Goal: Task Accomplishment & Management: Use online tool/utility

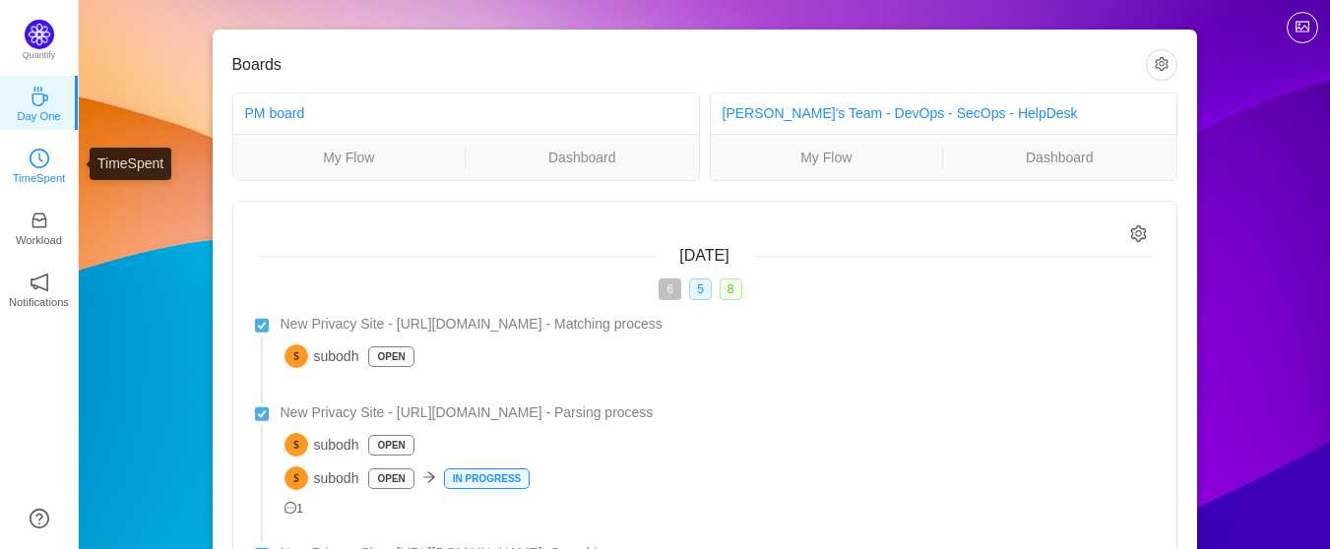
click at [41, 155] on link "TimeSpent" at bounding box center [40, 165] width 20 height 20
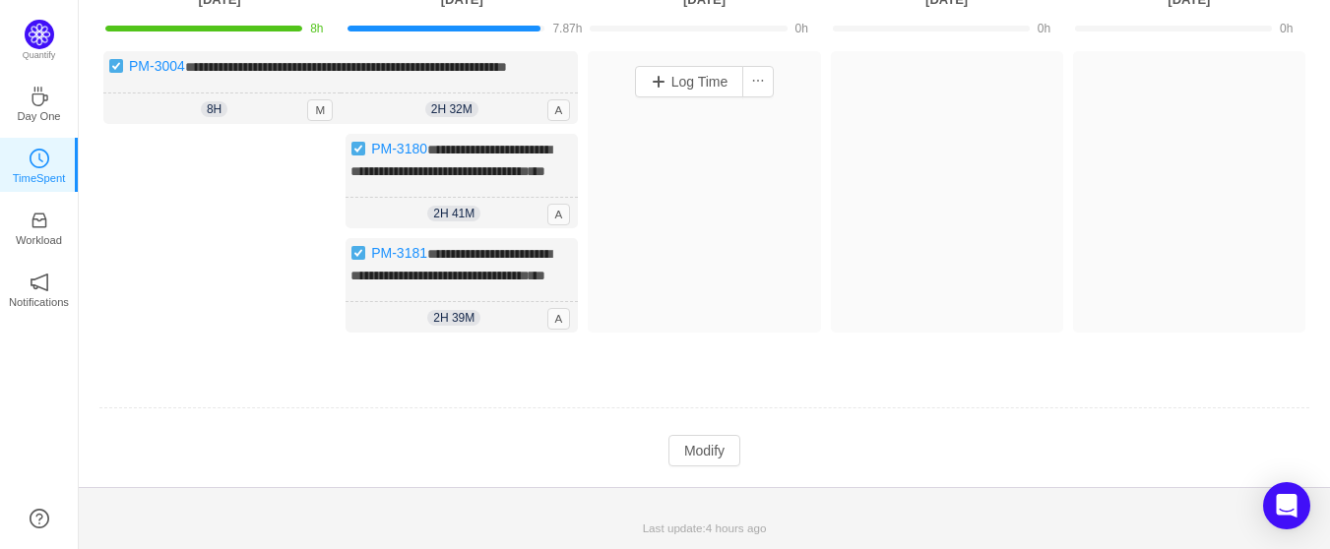
scroll to position [212, 0]
click at [713, 450] on button "Modify" at bounding box center [705, 451] width 72 height 32
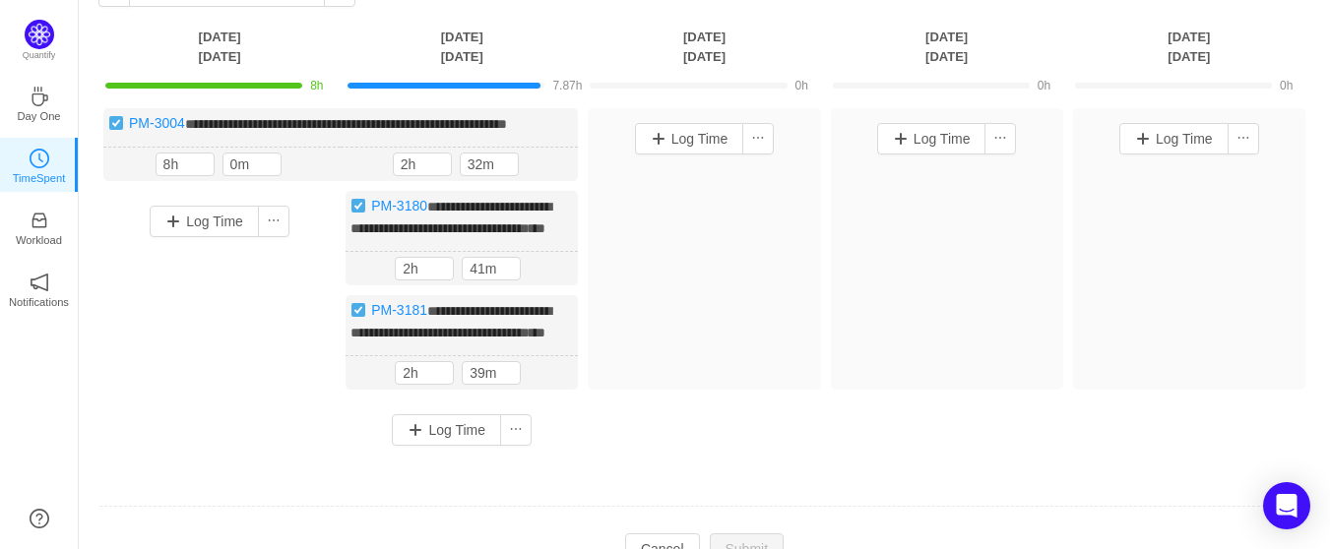
scroll to position [15, 0]
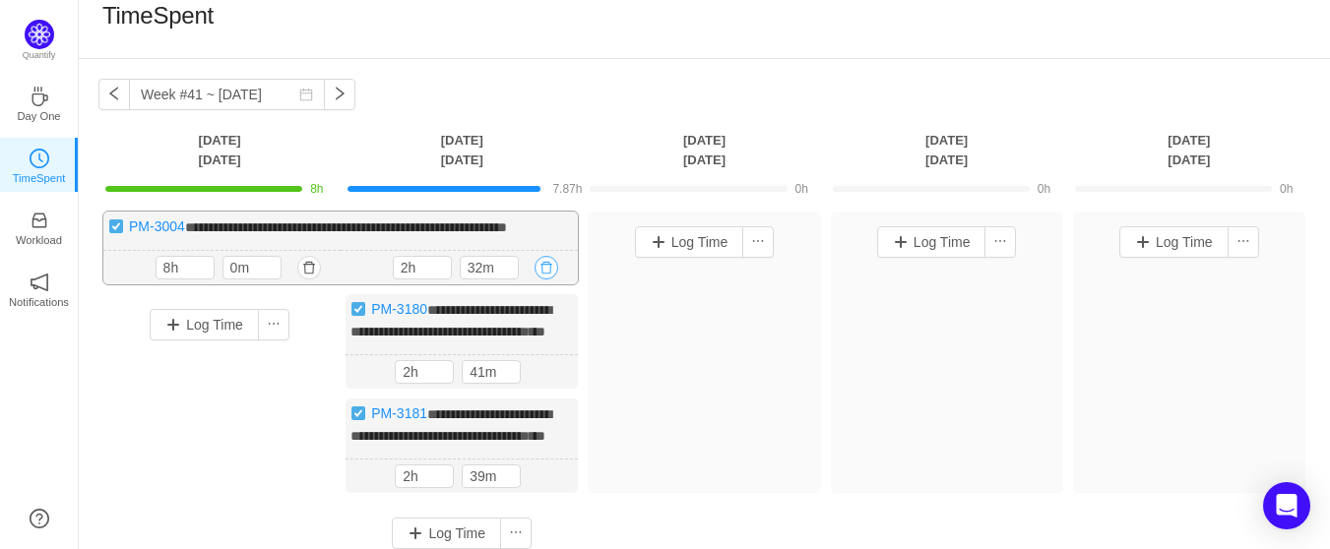
click at [549, 270] on button "button" at bounding box center [547, 268] width 24 height 24
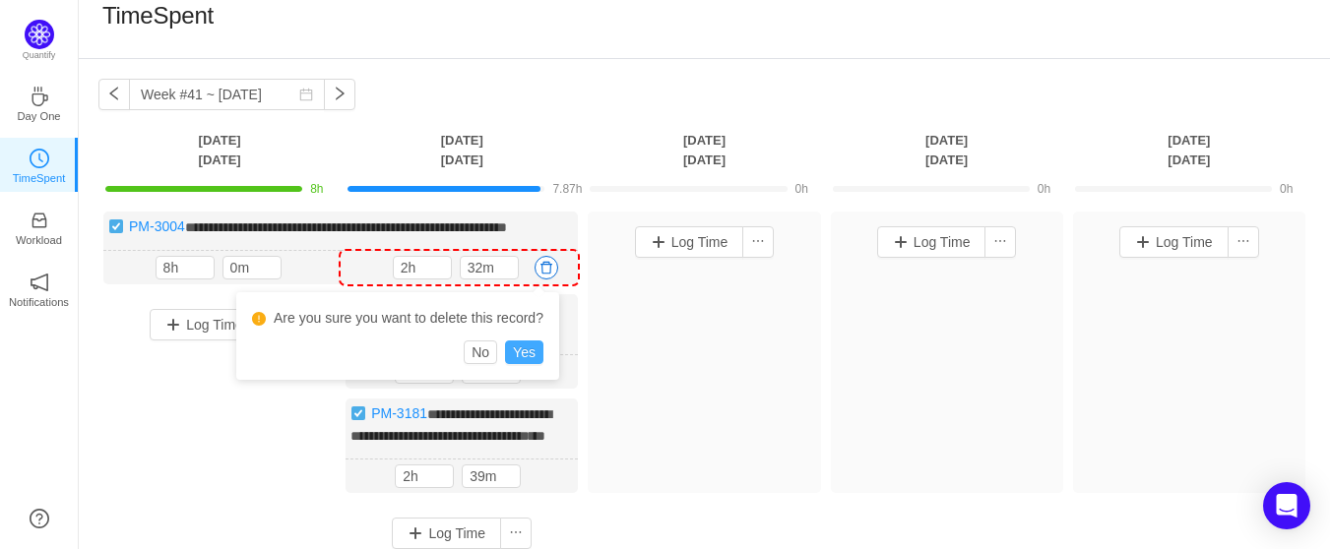
click at [529, 357] on button "Yes" at bounding box center [524, 353] width 38 height 24
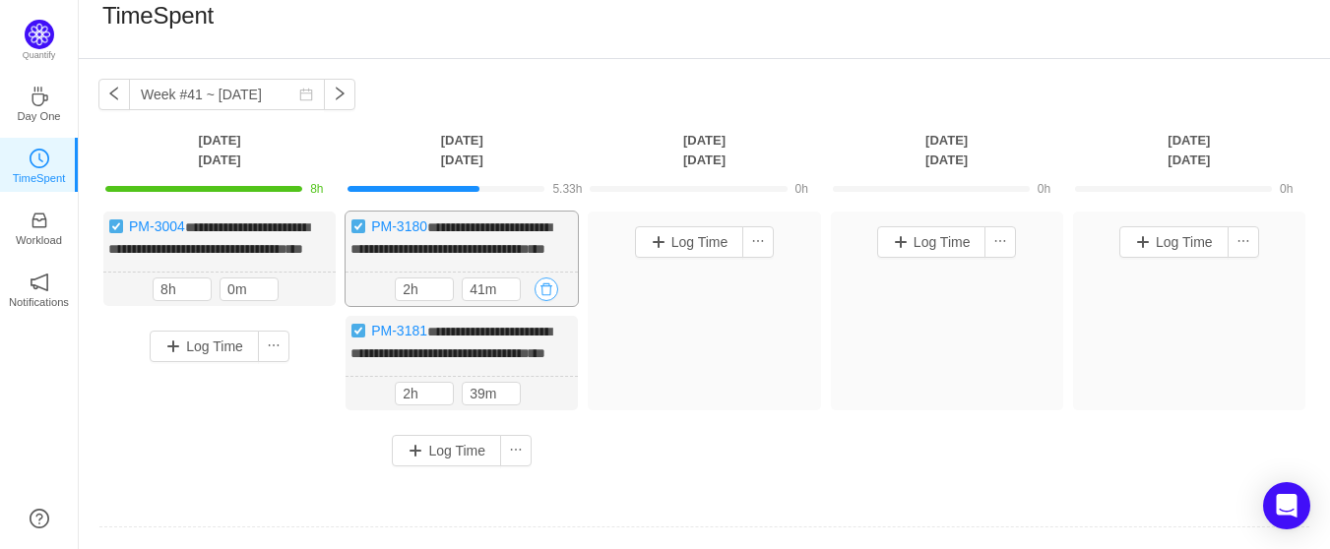
click at [550, 301] on button "button" at bounding box center [547, 290] width 24 height 24
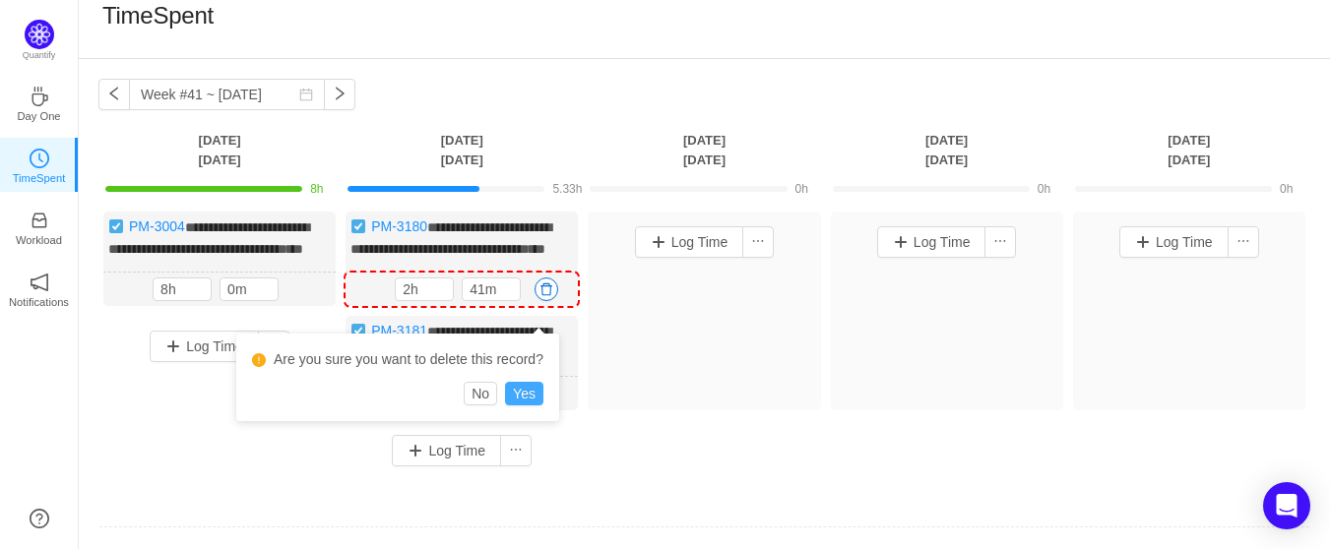
click at [531, 390] on button "Yes" at bounding box center [524, 394] width 38 height 24
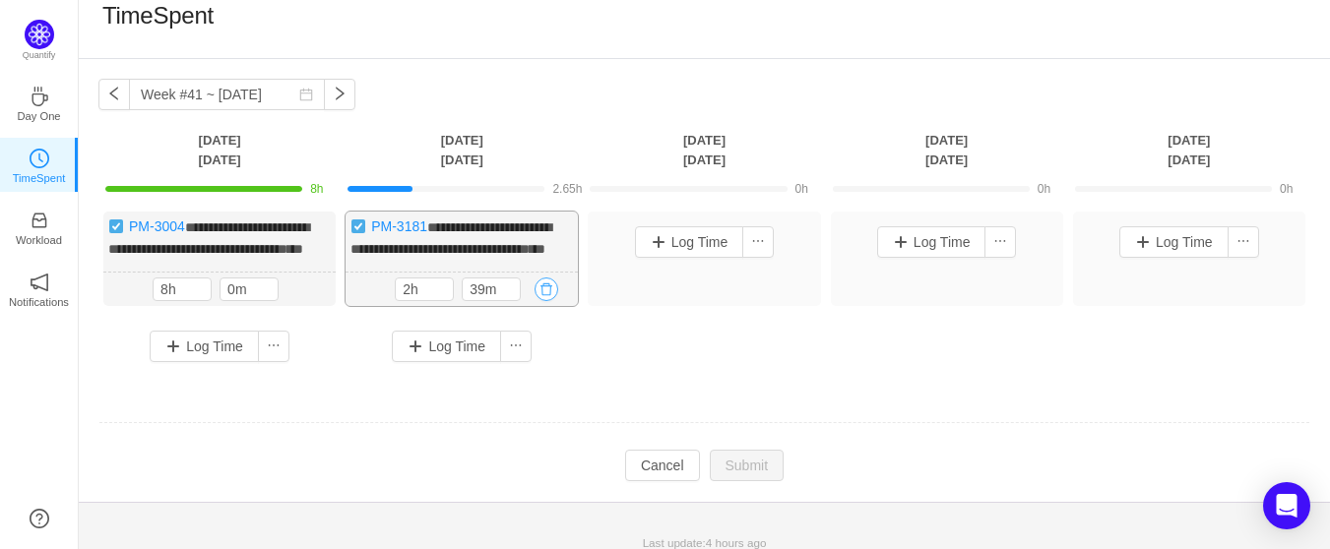
click at [551, 301] on button "button" at bounding box center [547, 290] width 24 height 24
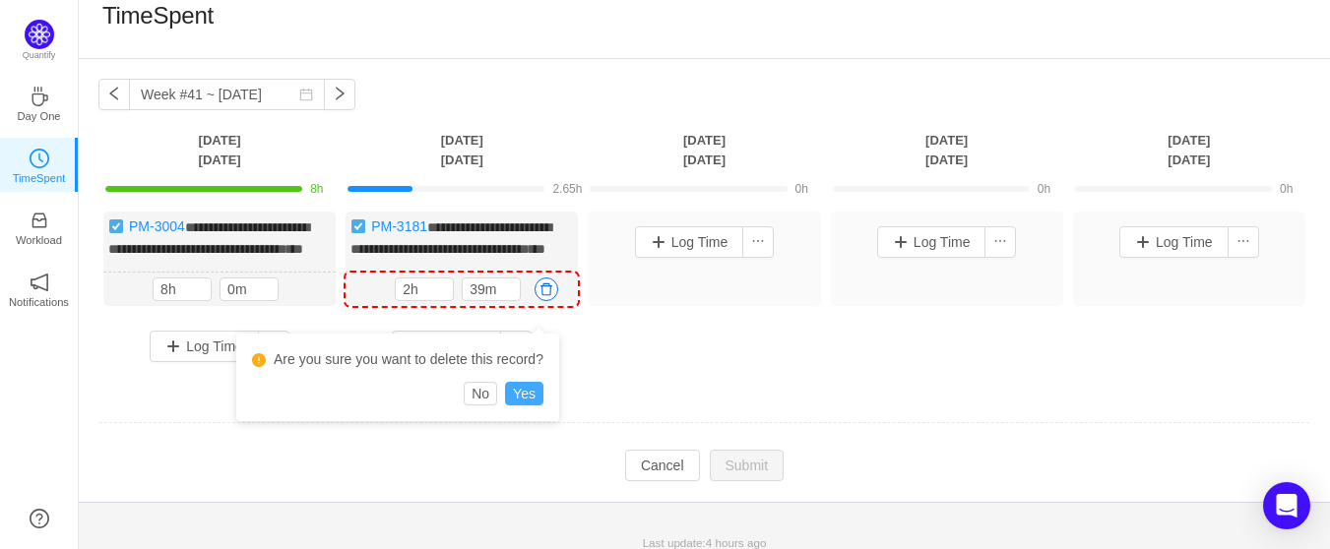
click at [531, 398] on button "Yes" at bounding box center [524, 394] width 38 height 24
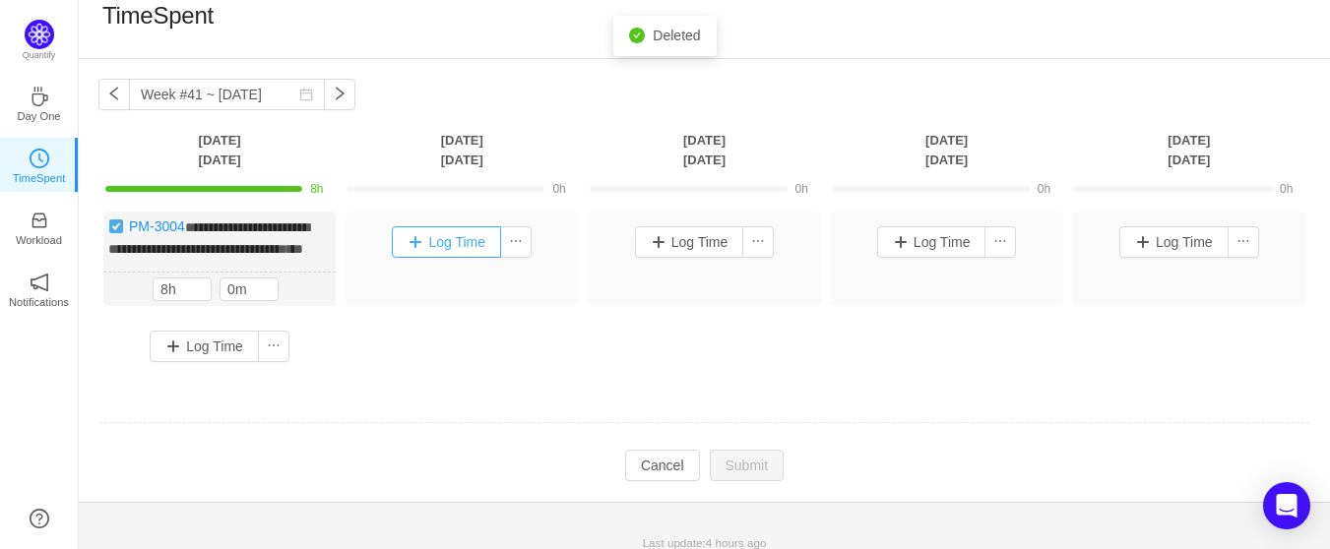
click at [433, 245] on button "Log Time" at bounding box center [446, 242] width 109 height 32
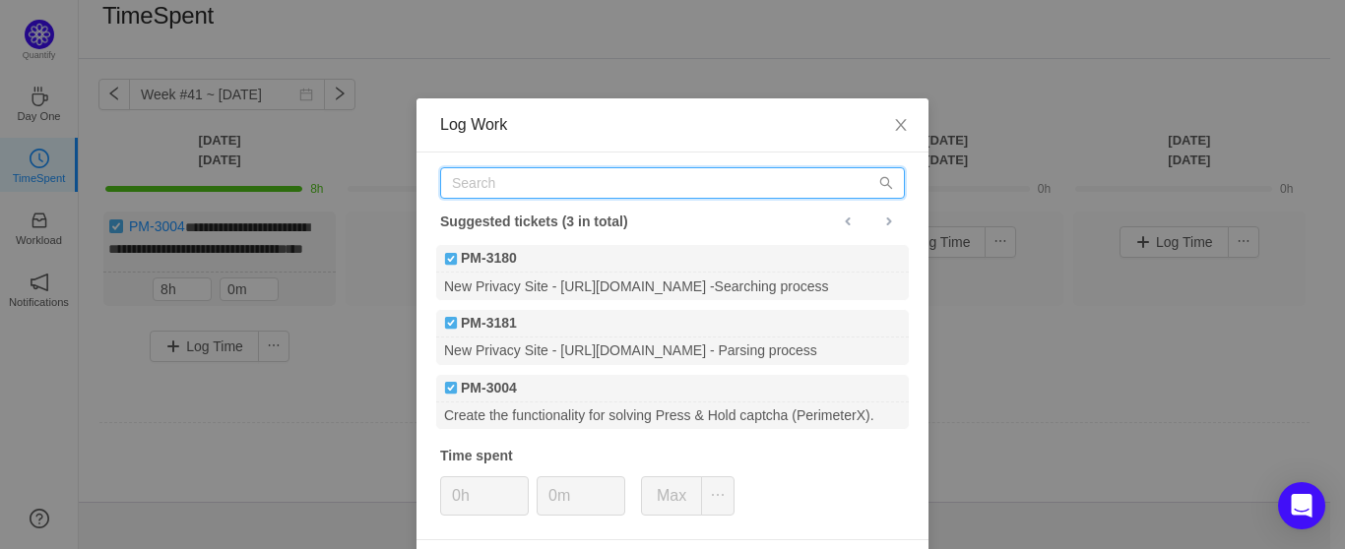
click at [495, 184] on input "text" at bounding box center [672, 183] width 465 height 32
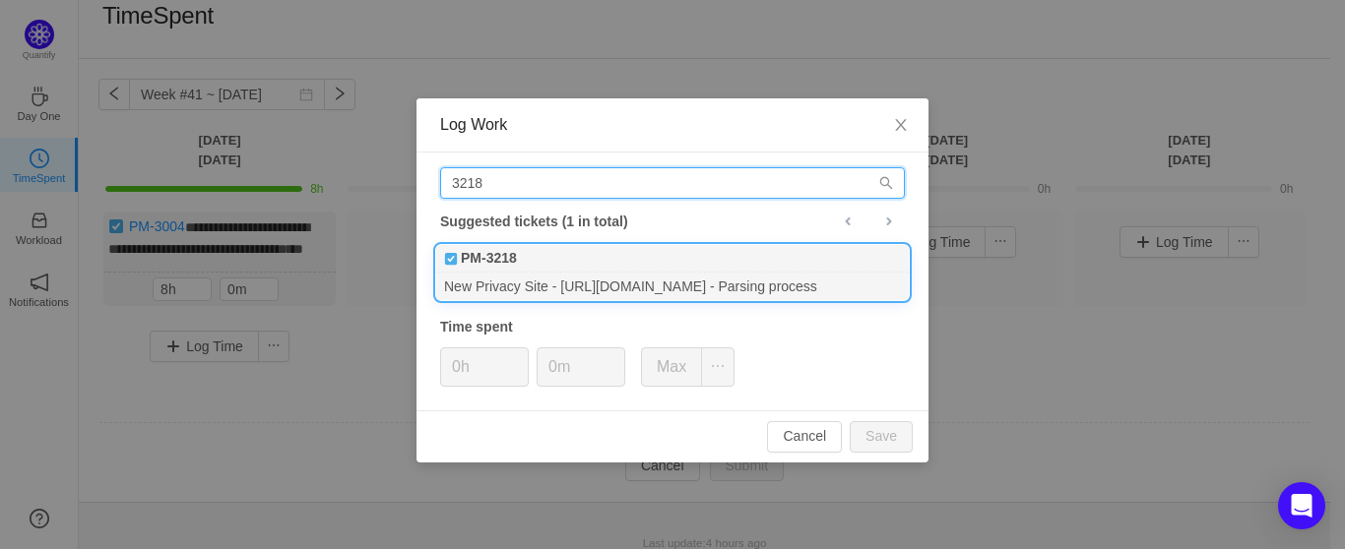
type input "3218"
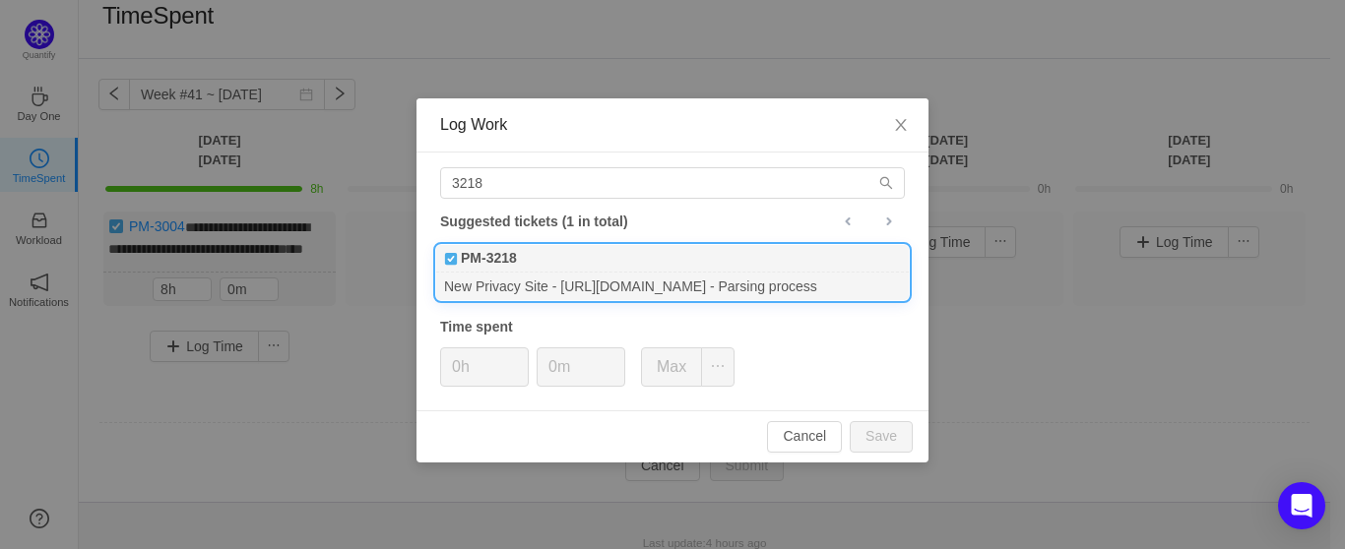
click at [499, 283] on div "New Privacy Site - [URL][DOMAIN_NAME] - Parsing process" at bounding box center [672, 286] width 473 height 27
click at [871, 433] on button "Save" at bounding box center [881, 437] width 63 height 32
type input "0h"
